Goal: Navigation & Orientation: Understand site structure

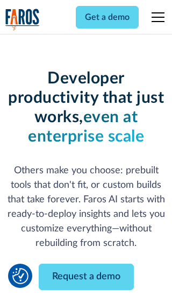
scroll to position [129, 0]
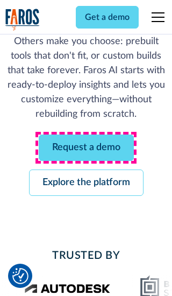
click at [86, 148] on link "Request a demo" at bounding box center [86, 148] width 95 height 26
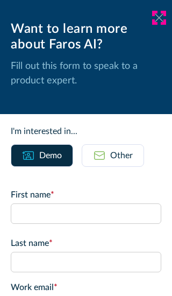
click at [159, 18] on icon at bounding box center [159, 17] width 9 height 8
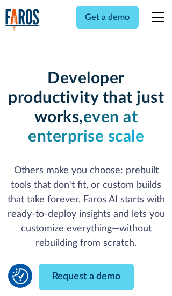
scroll to position [164, 0]
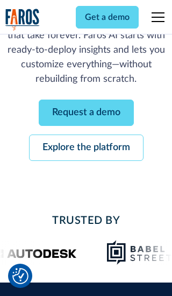
click at [86, 148] on link "Explore the platform" at bounding box center [86, 148] width 115 height 26
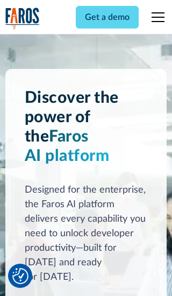
scroll to position [8092, 0]
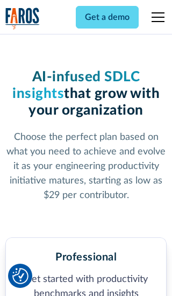
scroll to position [1670, 0]
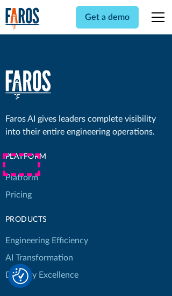
click at [21, 169] on link "Platform" at bounding box center [21, 177] width 33 height 17
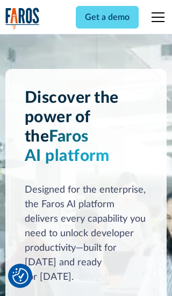
scroll to position [8438, 0]
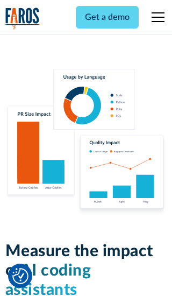
scroll to position [6660, 0]
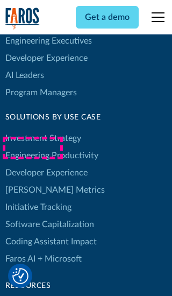
click at [32, 182] on link "[PERSON_NAME] Metrics" at bounding box center [55, 190] width 100 height 17
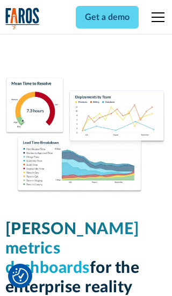
scroll to position [4717, 0]
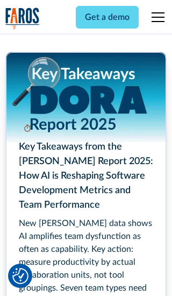
scroll to position [4856, 0]
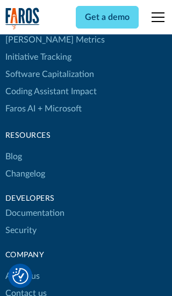
click at [25, 165] on link "Changelog" at bounding box center [25, 173] width 40 height 17
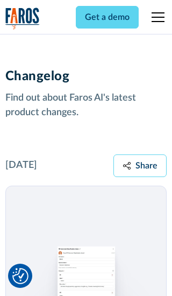
scroll to position [13012, 0]
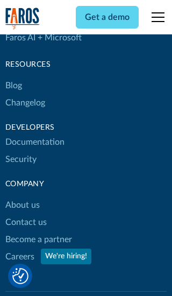
click at [22, 197] on link "About us" at bounding box center [22, 205] width 34 height 17
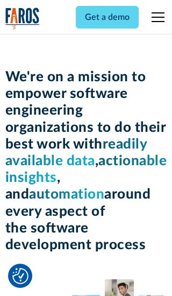
scroll to position [3715, 0]
